Goal: Task Accomplishment & Management: Manage account settings

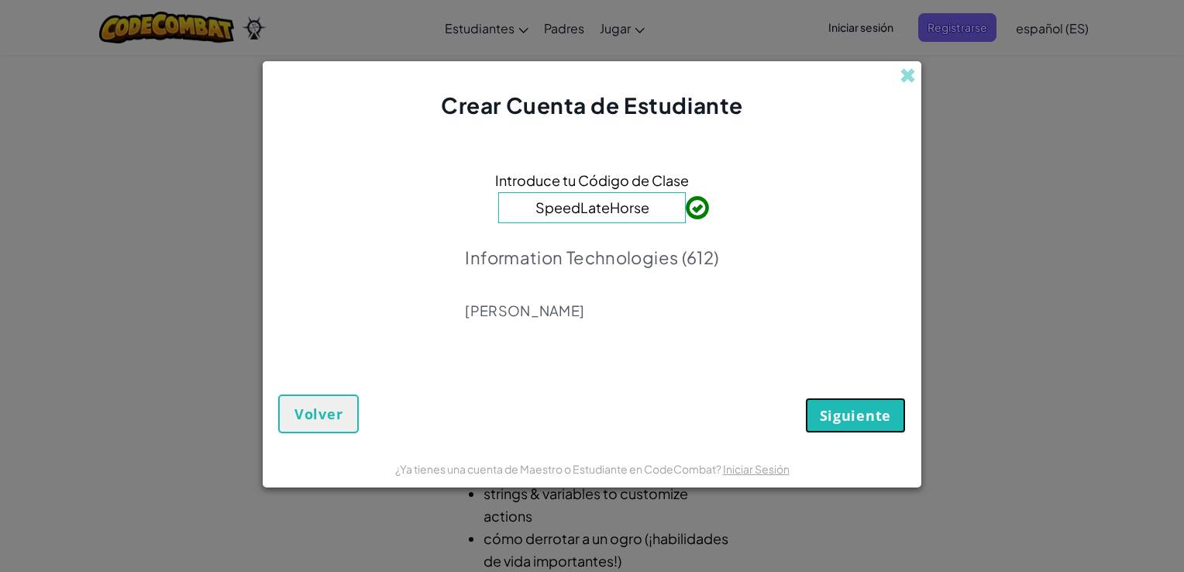
click at [835, 414] on span "Siguiente" at bounding box center [855, 415] width 71 height 19
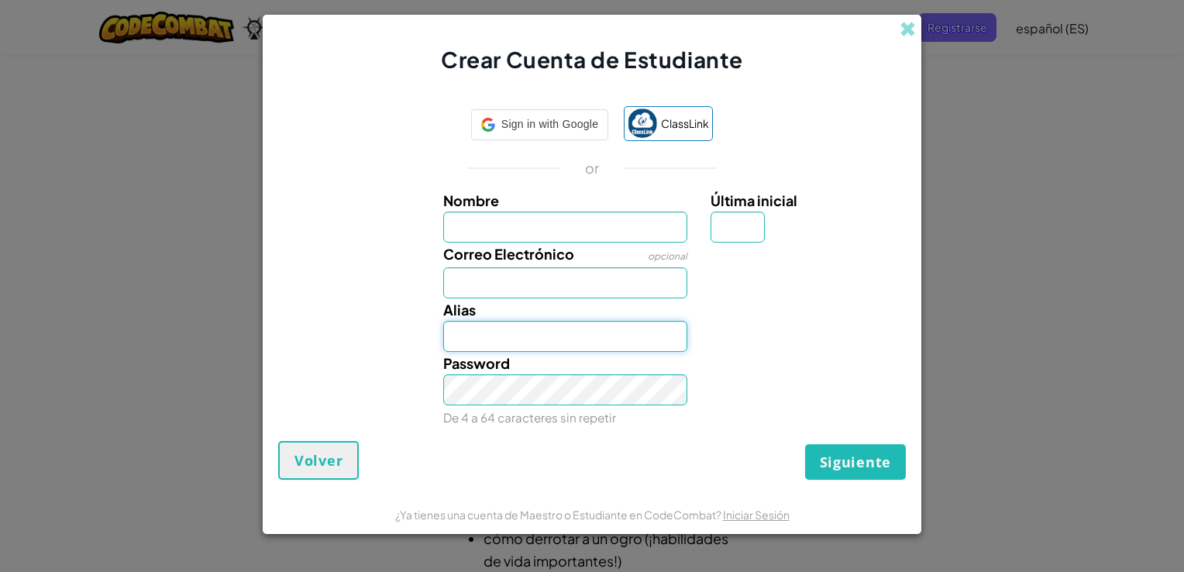
type input "[EMAIL_ADDRESS][DOMAIN_NAME]"
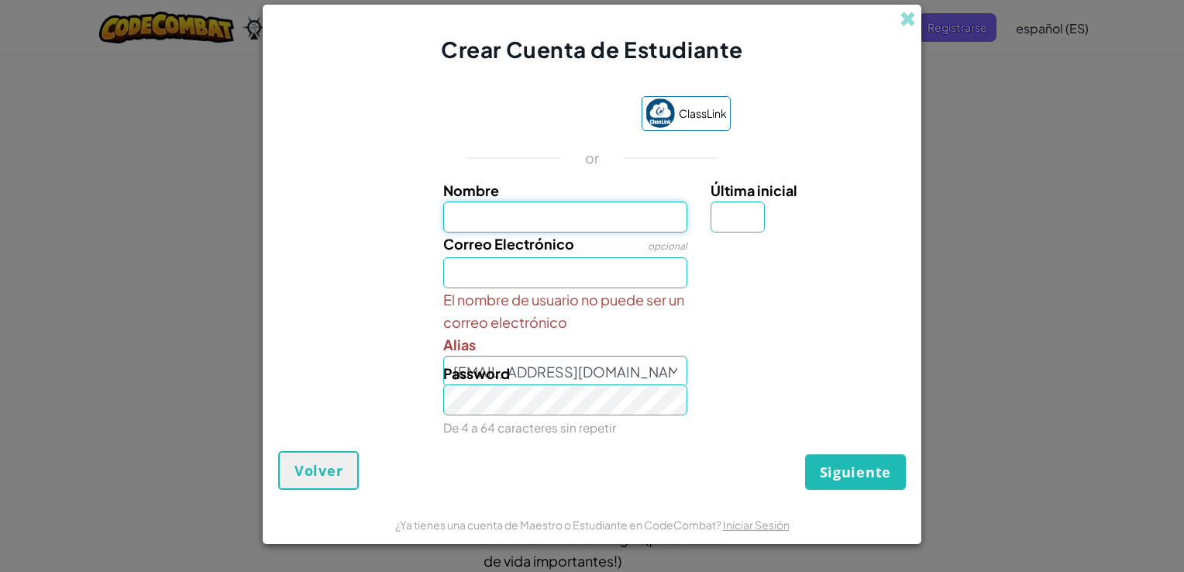
click at [591, 218] on input "Nombre" at bounding box center [565, 217] width 245 height 31
type input "[PERSON_NAME]"
type input "Z"
type input "[EMAIL_ADDRESS][DOMAIN_NAME]"
type input "ValeriaZ"
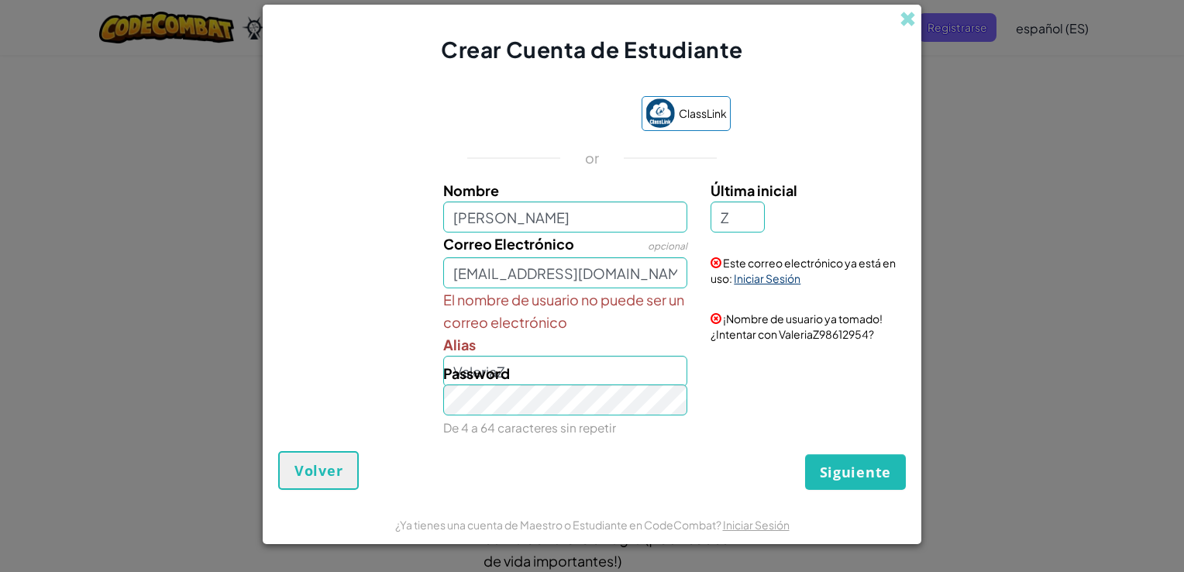
click at [770, 281] on link "Iniciar Sesión" at bounding box center [767, 278] width 67 height 14
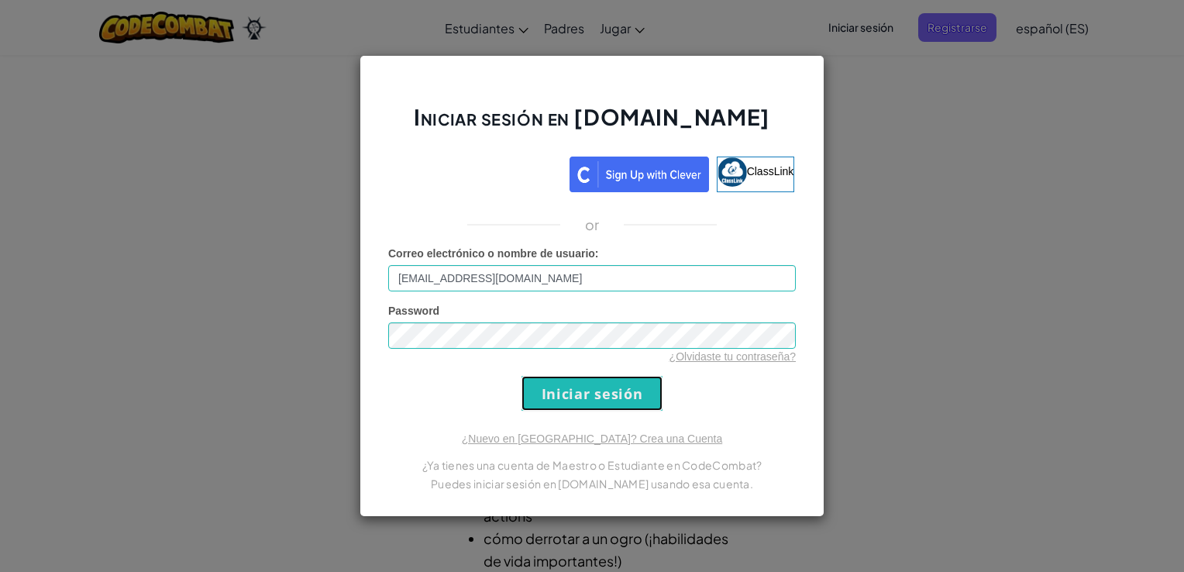
click at [624, 391] on input "Iniciar sesión" at bounding box center [592, 393] width 141 height 35
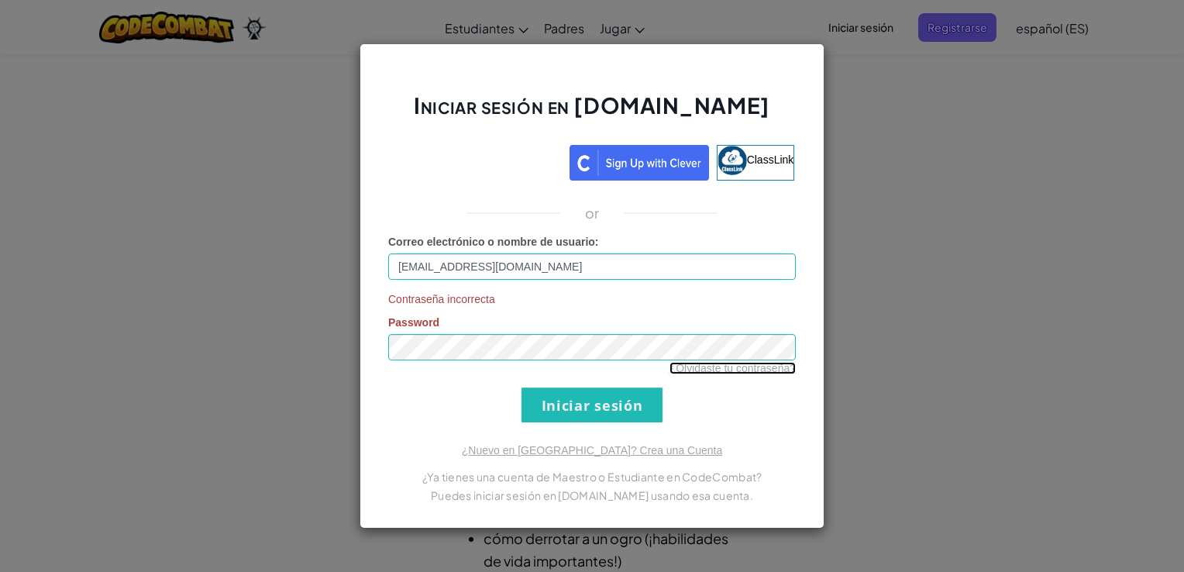
click at [725, 368] on link "¿Olvidaste tu contraseña?" at bounding box center [733, 368] width 126 height 12
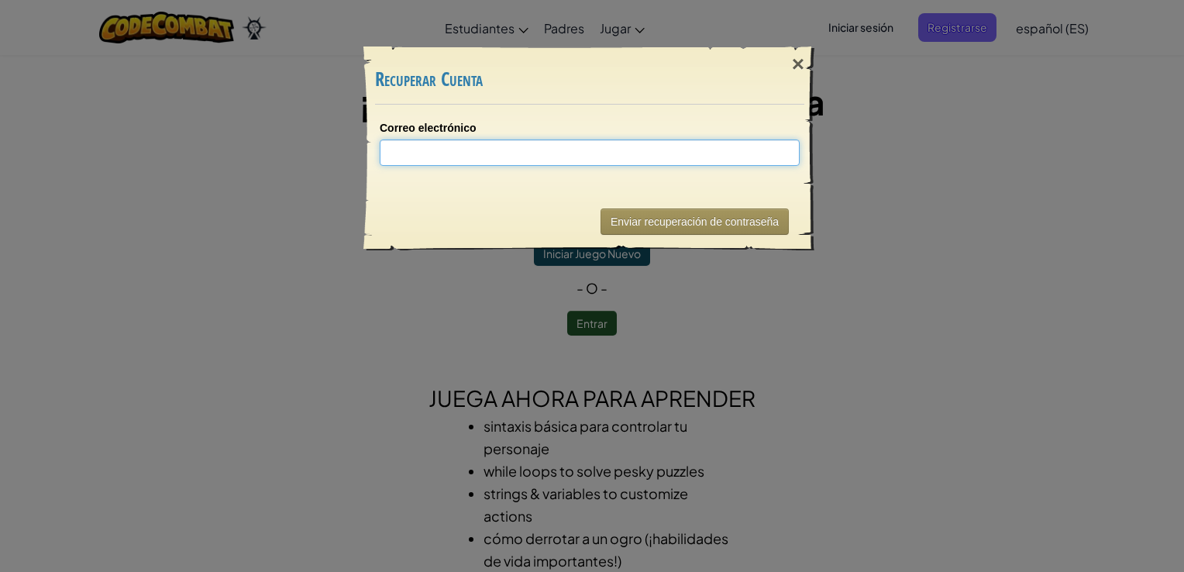
type input "v"
type input "a"
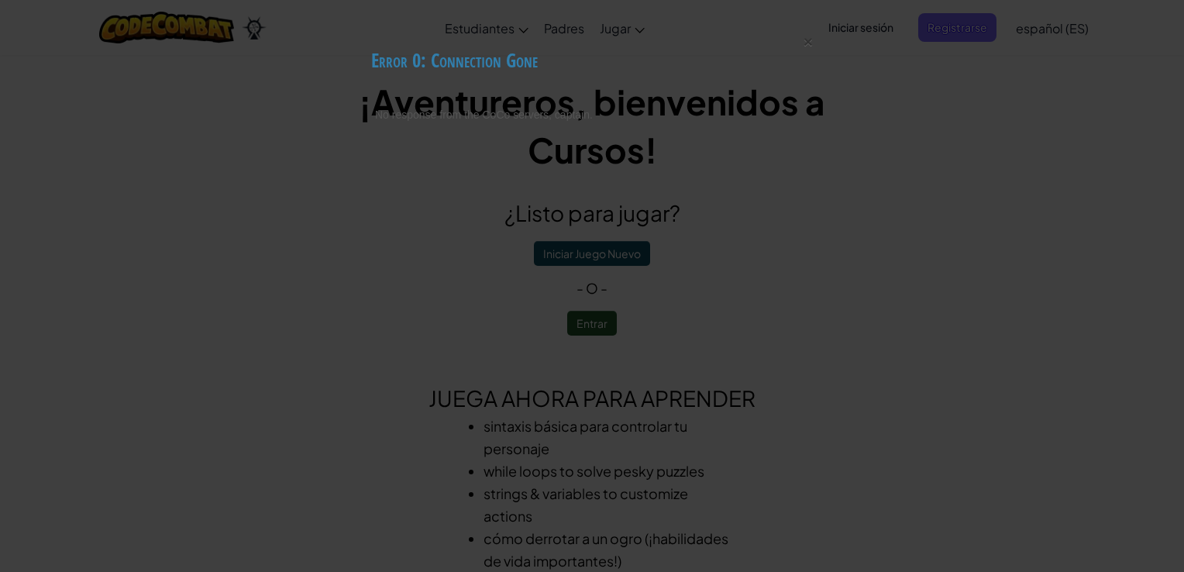
click at [446, 121] on p "No response from the CoCo servers, captain." at bounding box center [592, 115] width 434 height 16
click at [554, 178] on div "× Error 0: Connection Gone No response from the CoCo servers, captain." at bounding box center [592, 286] width 1184 height 572
click at [426, 67] on h3 "Error 0: Connection Gone" at bounding box center [592, 60] width 442 height 21
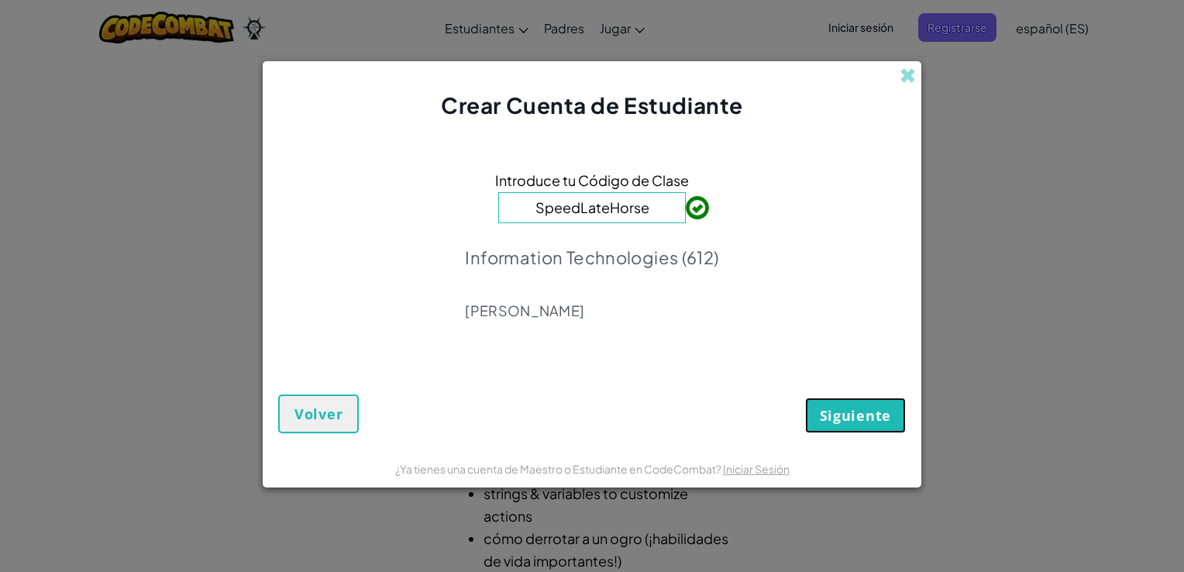
click at [846, 409] on span "Siguiente" at bounding box center [855, 415] width 71 height 19
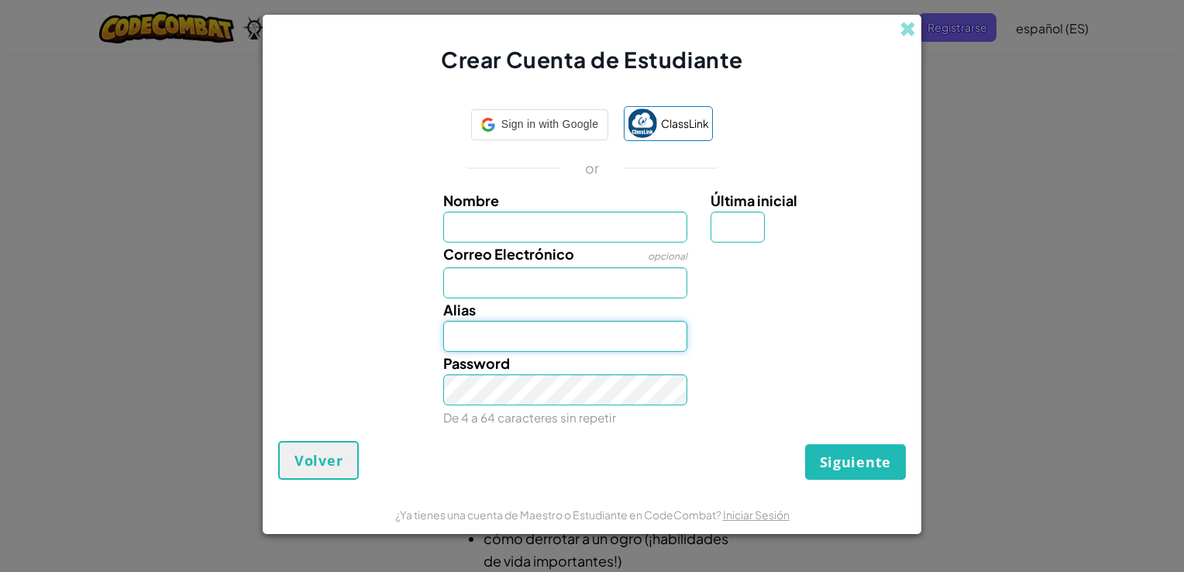
type input "[EMAIL_ADDRESS][DOMAIN_NAME]"
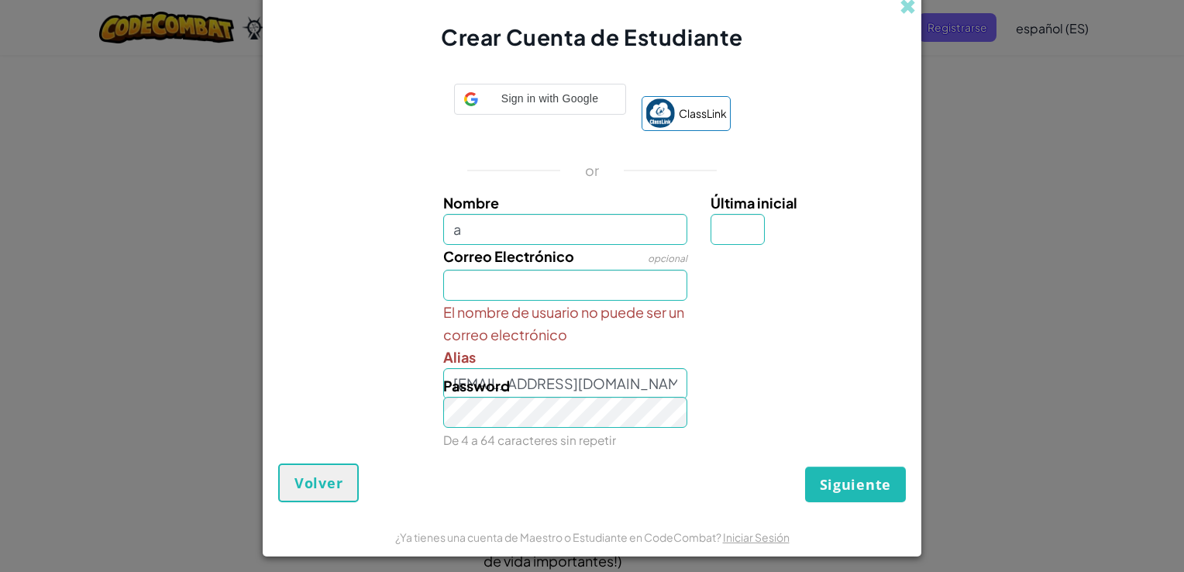
type input "a"
type input "A"
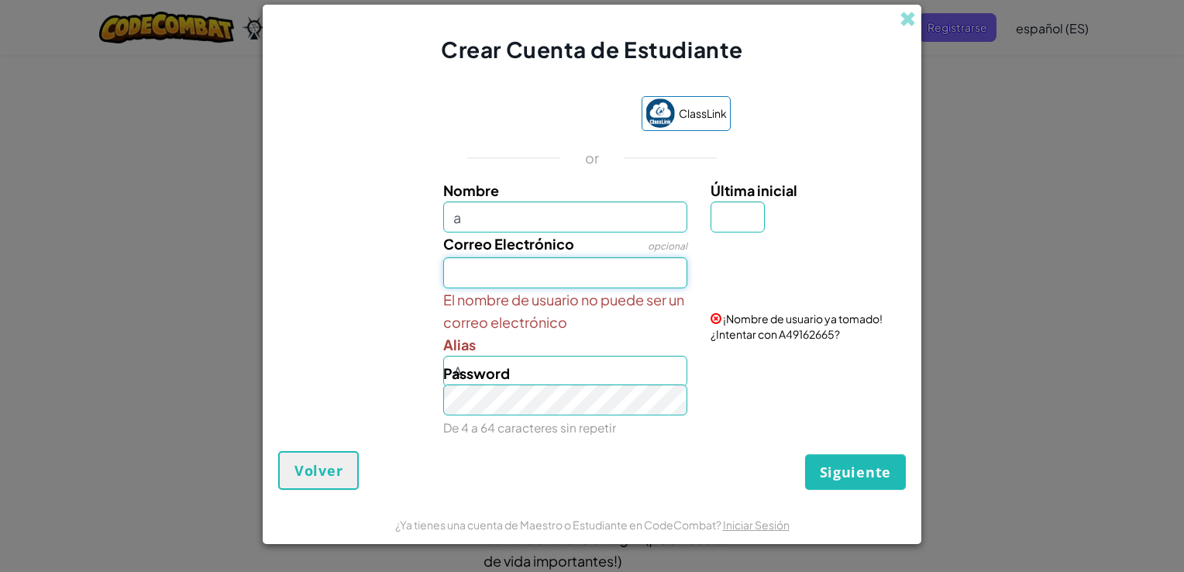
click at [576, 268] on input "Correo Electrónico" at bounding box center [565, 272] width 245 height 31
click at [536, 225] on input "a" at bounding box center [565, 217] width 245 height 31
type input "[PERSON_NAME]"
type input "Z"
type input "[EMAIL_ADDRESS][DOMAIN_NAME]"
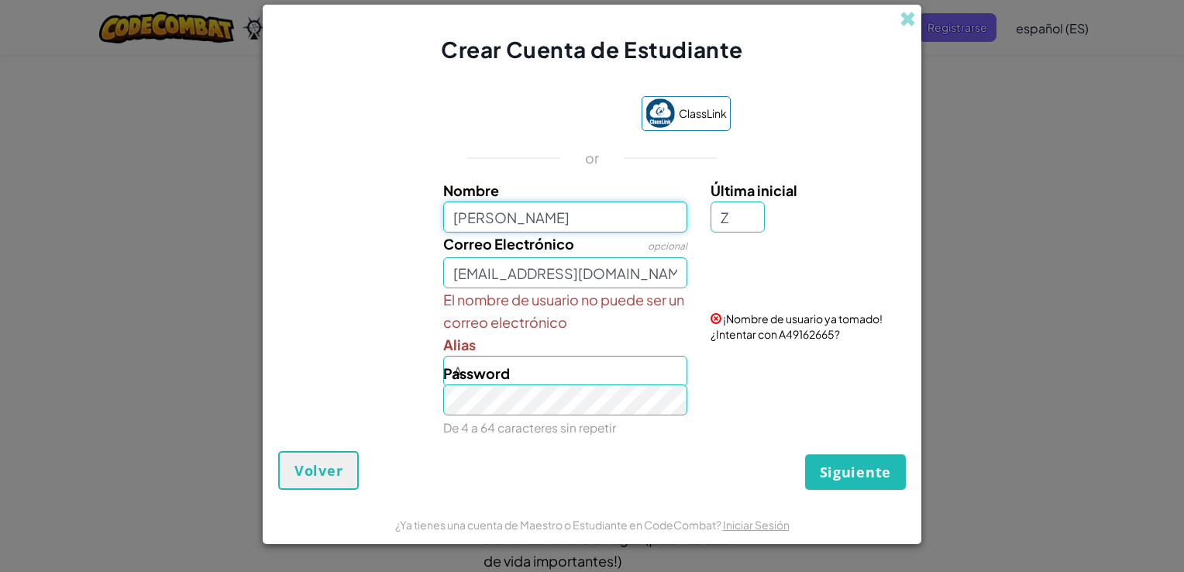
type input "ValeriaZ"
click at [772, 281] on link "Iniciar Sesión" at bounding box center [767, 278] width 67 height 14
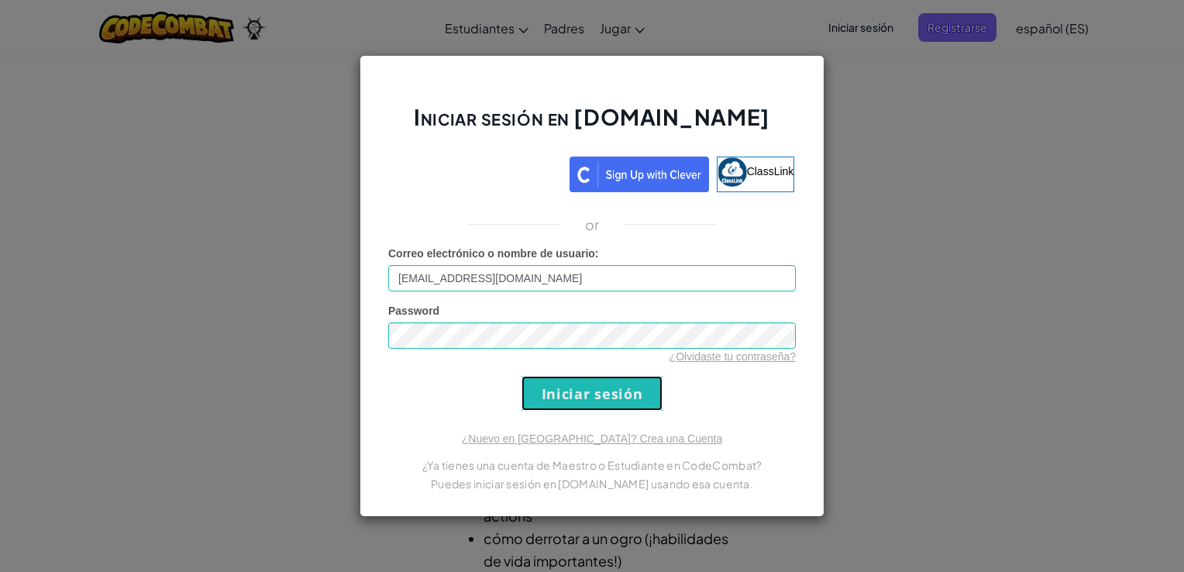
click at [620, 391] on input "Iniciar sesión" at bounding box center [592, 393] width 141 height 35
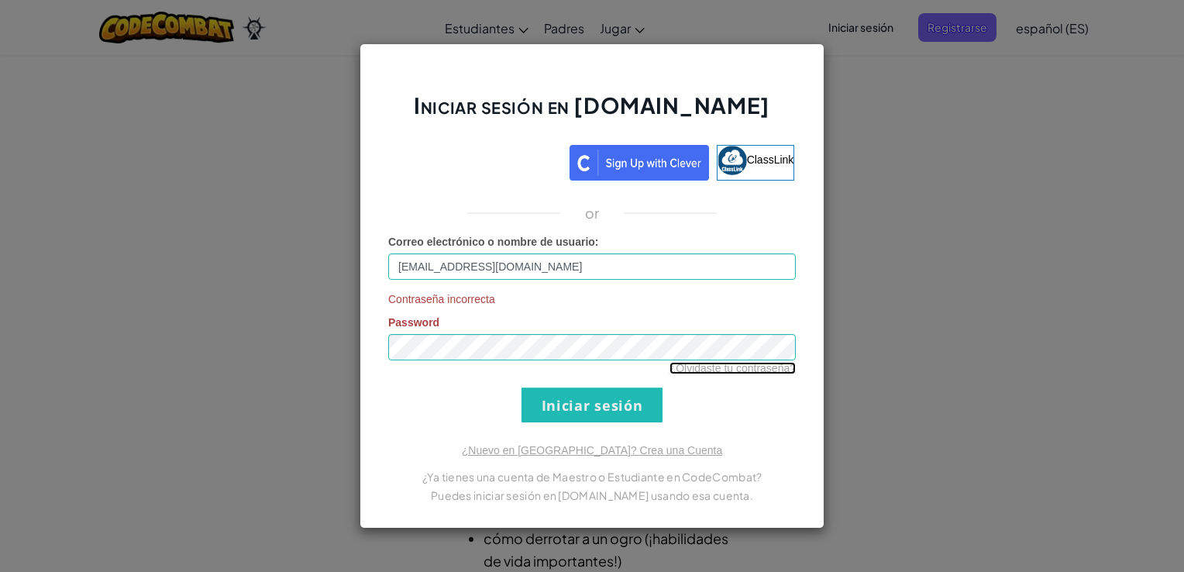
click at [716, 367] on link "¿Olvidaste tu contraseña?" at bounding box center [733, 368] width 126 height 12
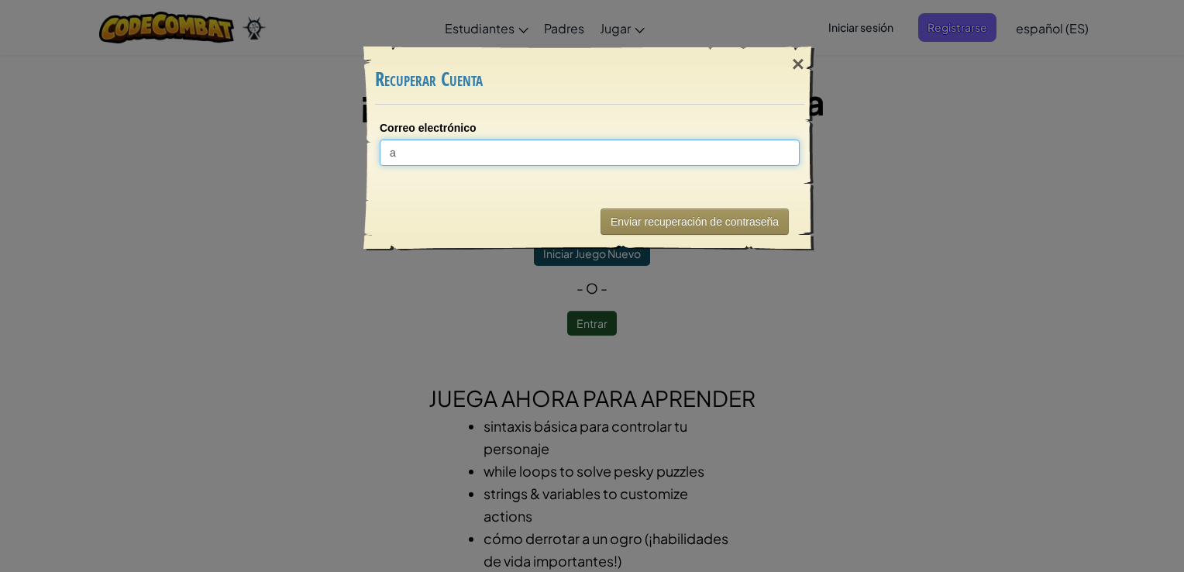
type input "al"
